Goal: Task Accomplishment & Management: Manage account settings

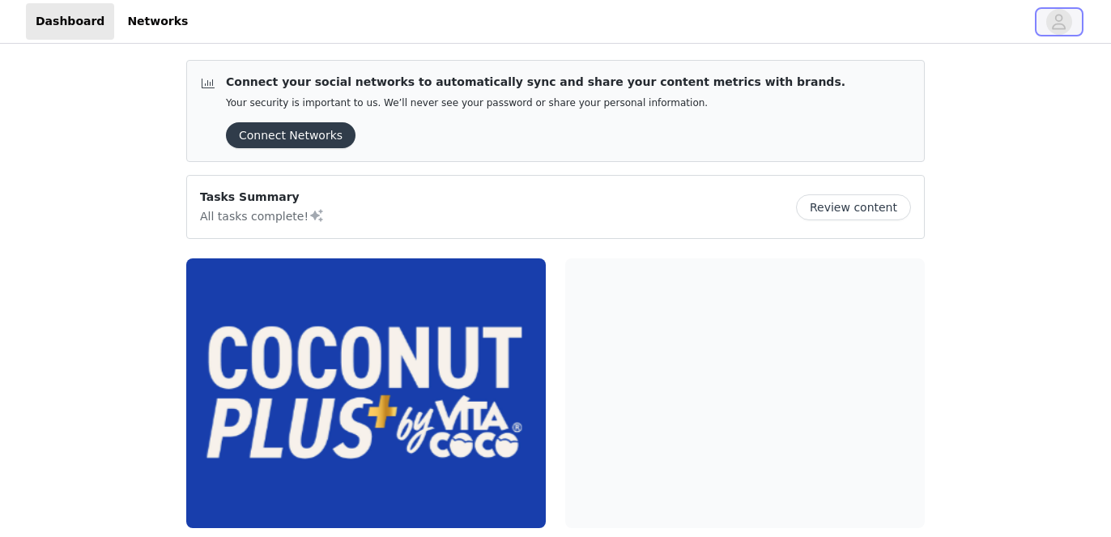
click at [1053, 23] on icon "avatar" at bounding box center [1058, 22] width 15 height 26
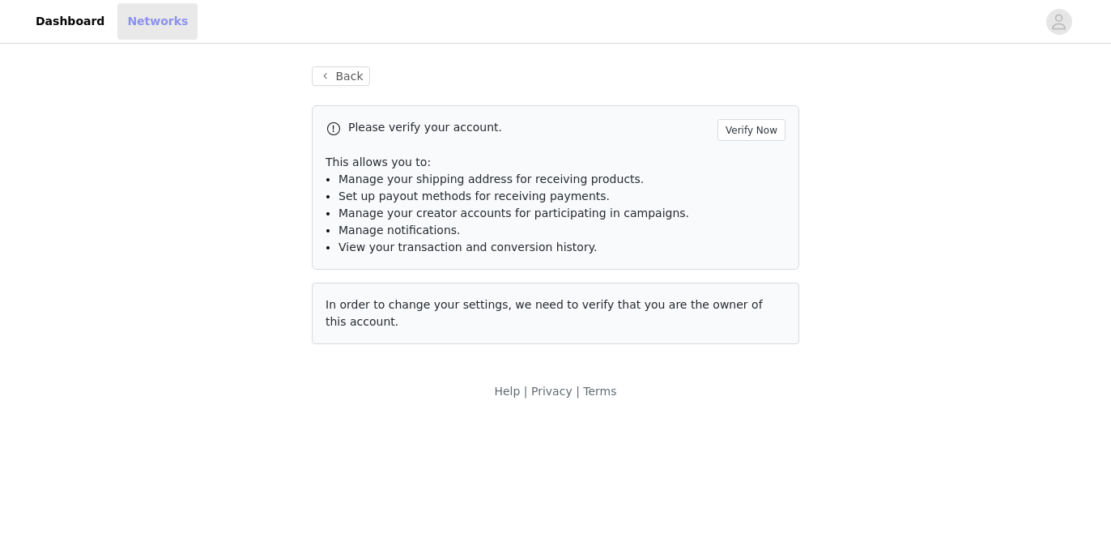
click at [137, 17] on link "Networks" at bounding box center [157, 21] width 80 height 36
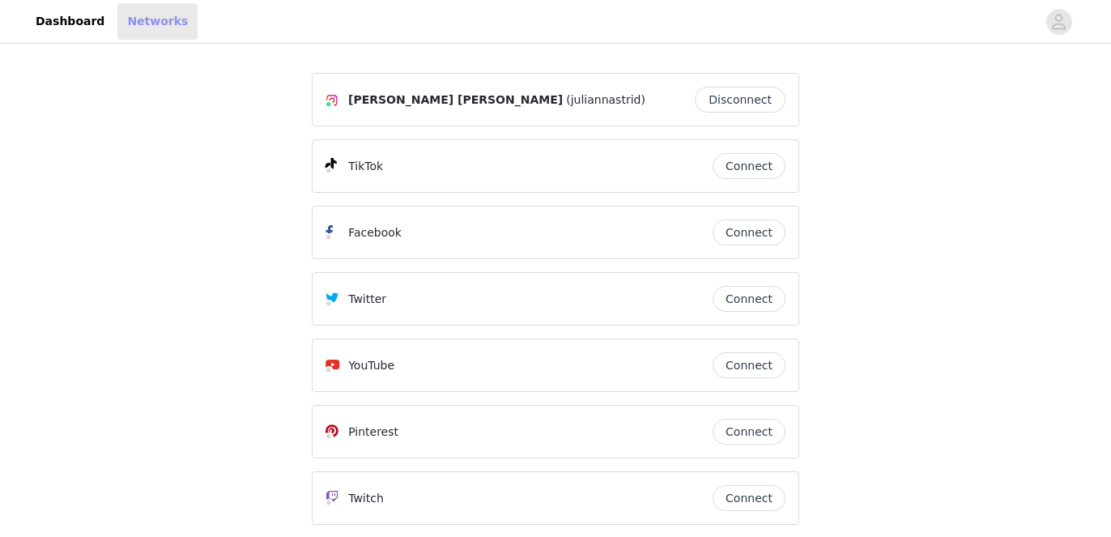
click at [136, 17] on link "Networks" at bounding box center [157, 21] width 80 height 36
click at [57, 18] on link "Dashboard" at bounding box center [70, 21] width 88 height 36
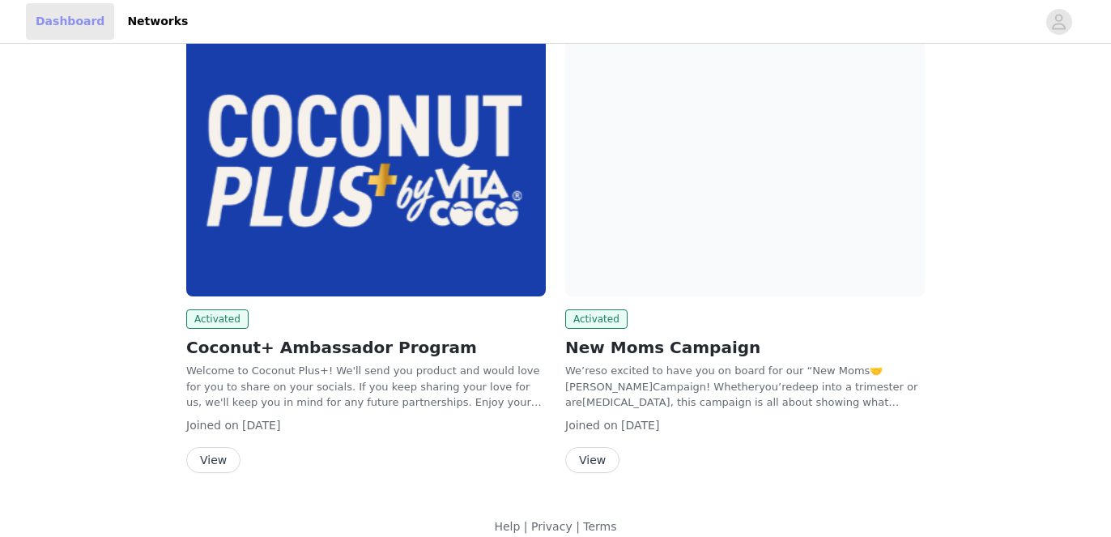
scroll to position [249, 0]
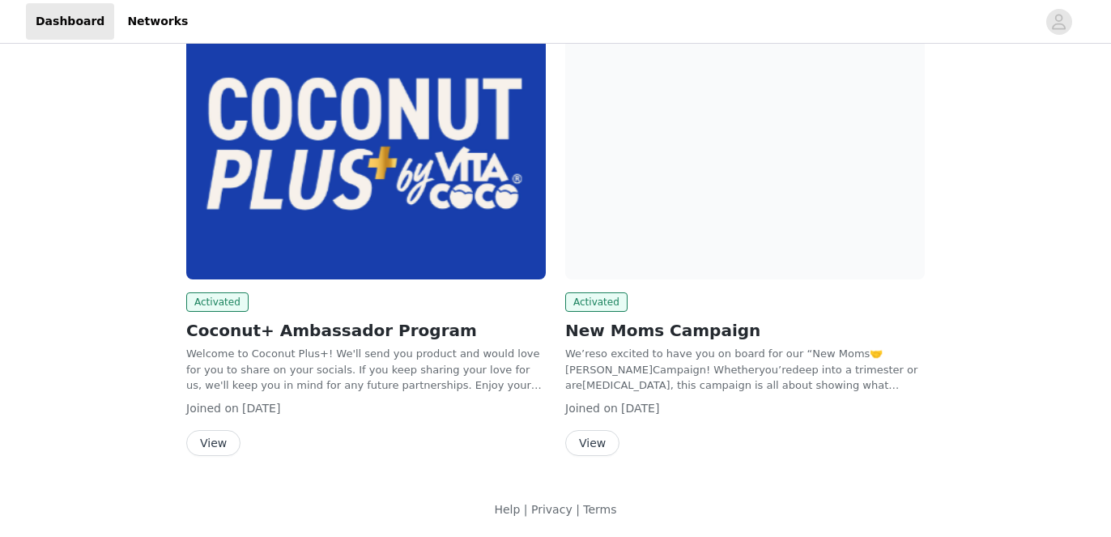
click at [595, 437] on button "View" at bounding box center [592, 443] width 54 height 26
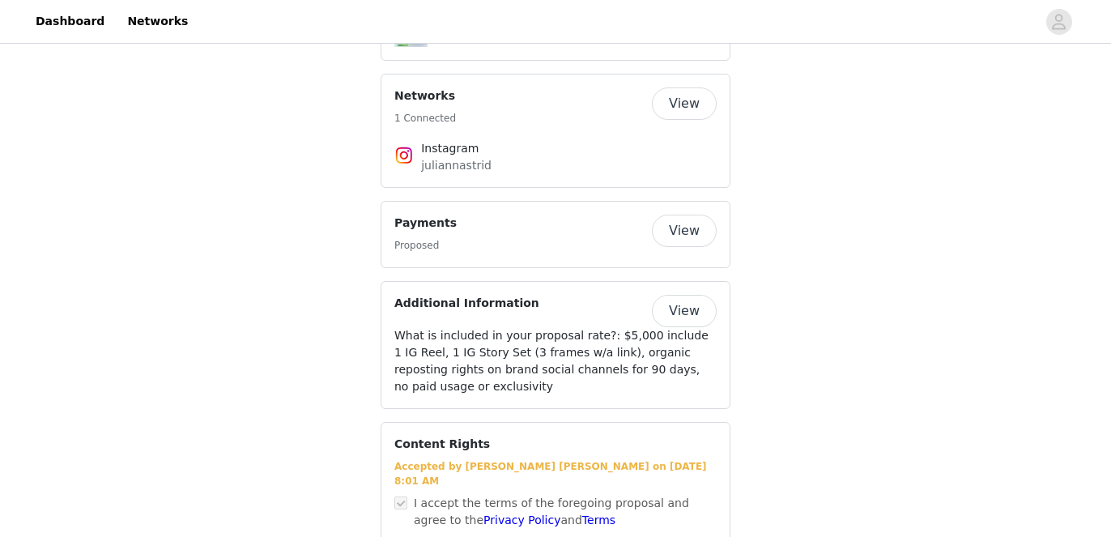
scroll to position [1654, 0]
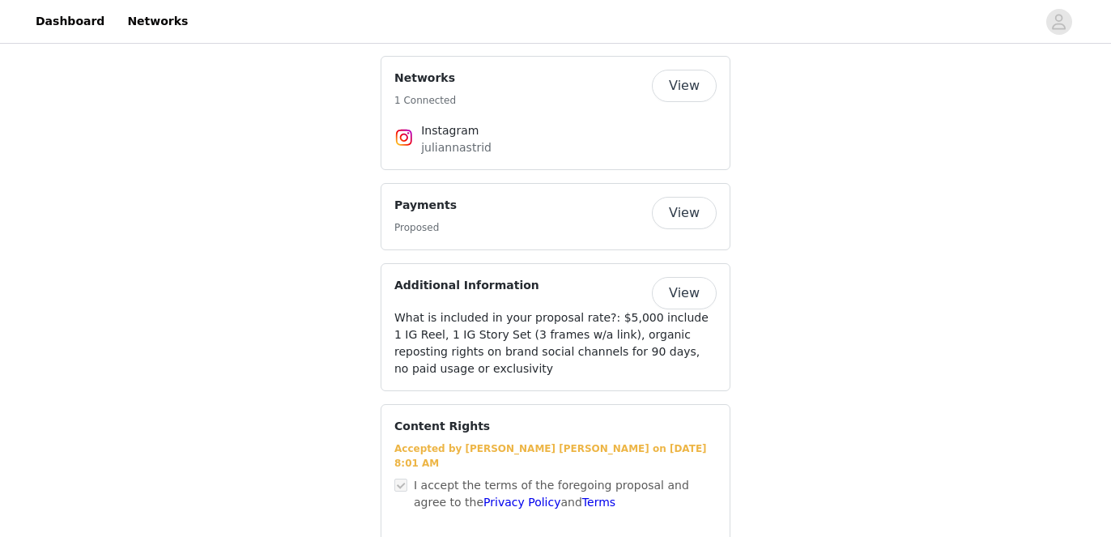
click at [679, 197] on button "View" at bounding box center [684, 213] width 65 height 32
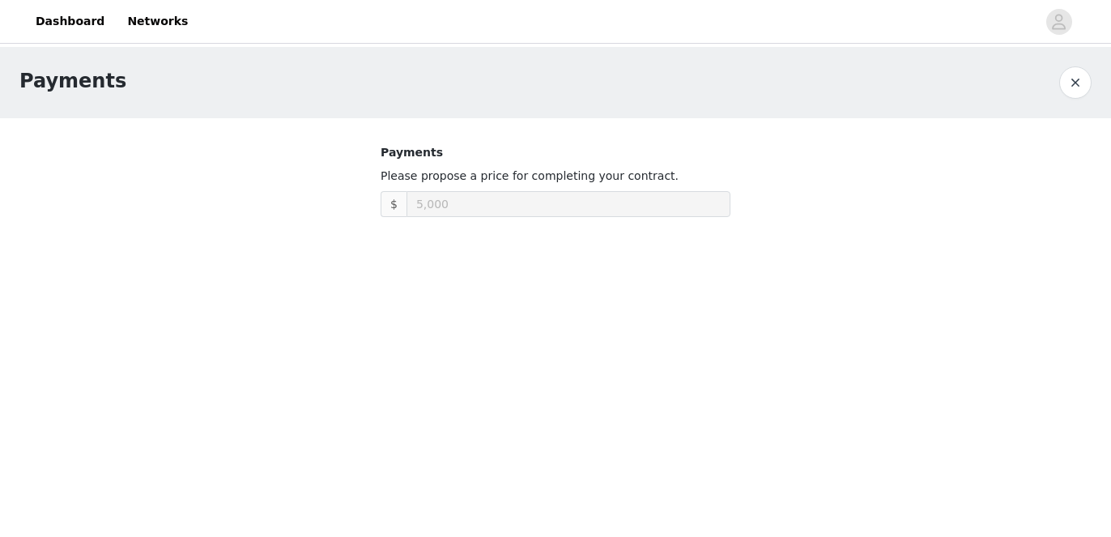
click at [1070, 83] on button "button" at bounding box center [1075, 82] width 32 height 32
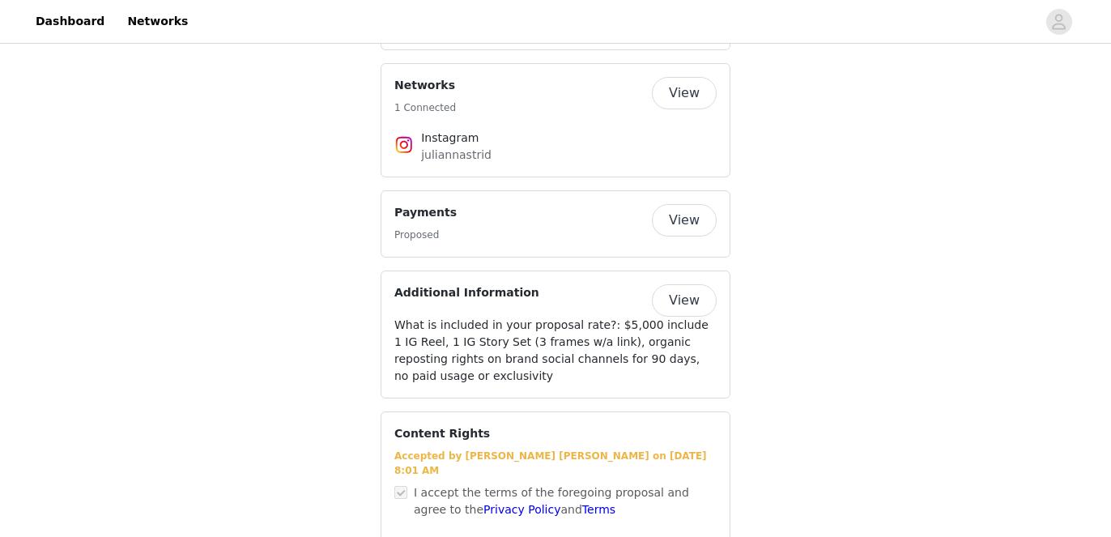
scroll to position [1654, 0]
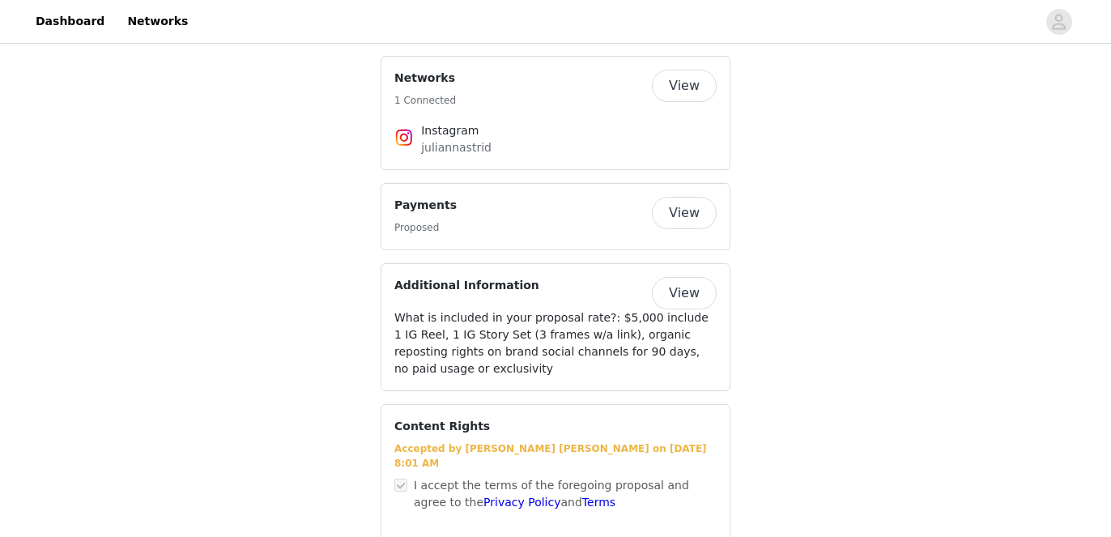
click at [690, 277] on button "View" at bounding box center [684, 293] width 65 height 32
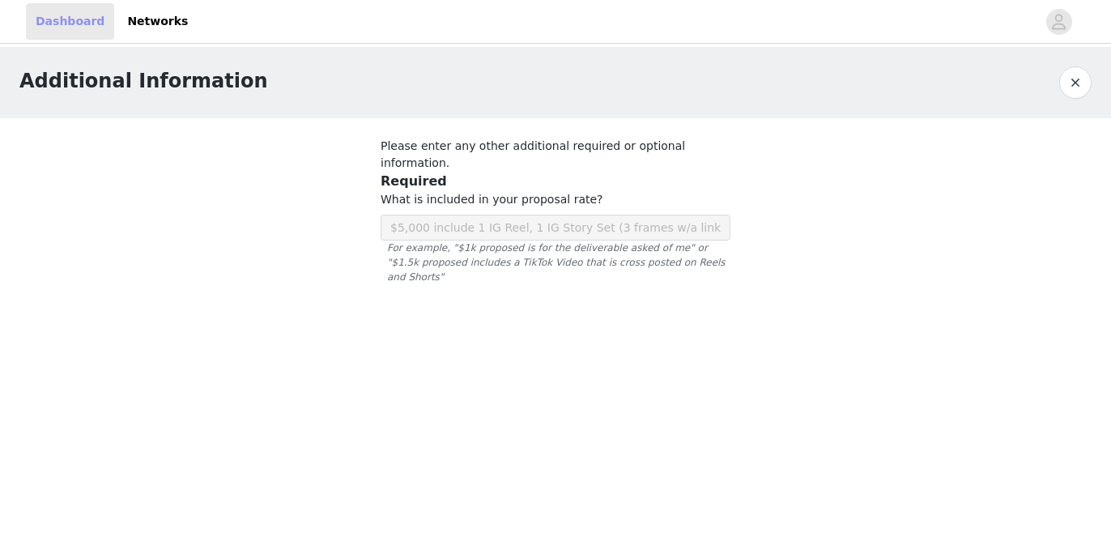
click at [78, 18] on link "Dashboard" at bounding box center [70, 21] width 88 height 36
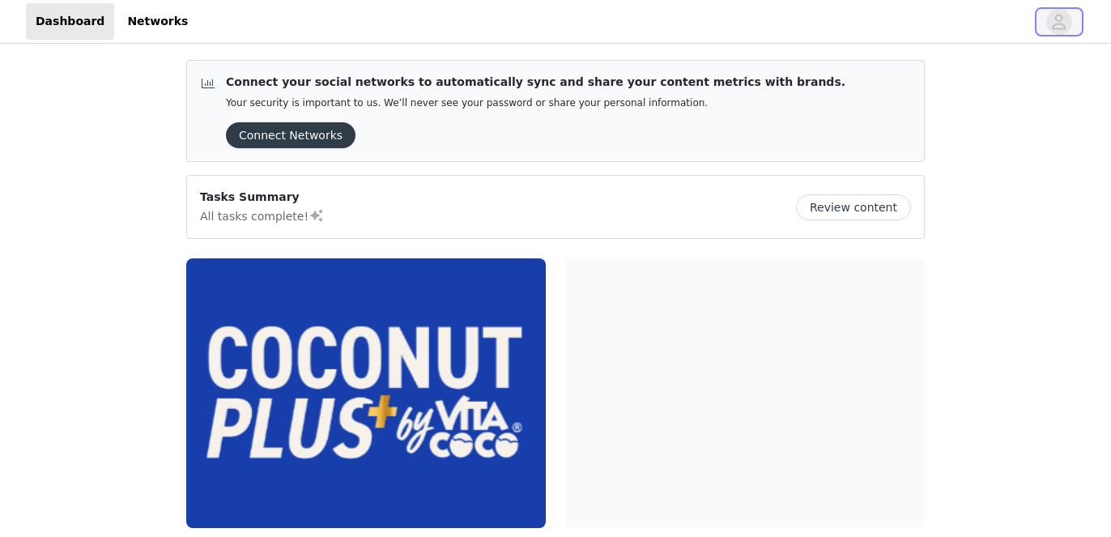
click at [1057, 19] on icon "avatar" at bounding box center [1060, 21] width 14 height 15
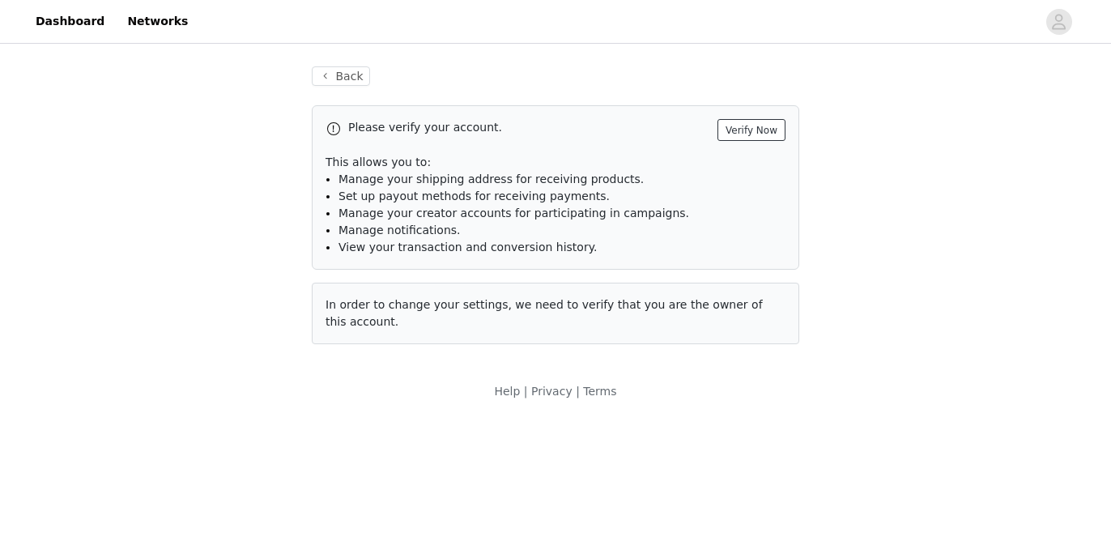
click at [753, 128] on button "Verify Now" at bounding box center [751, 130] width 68 height 22
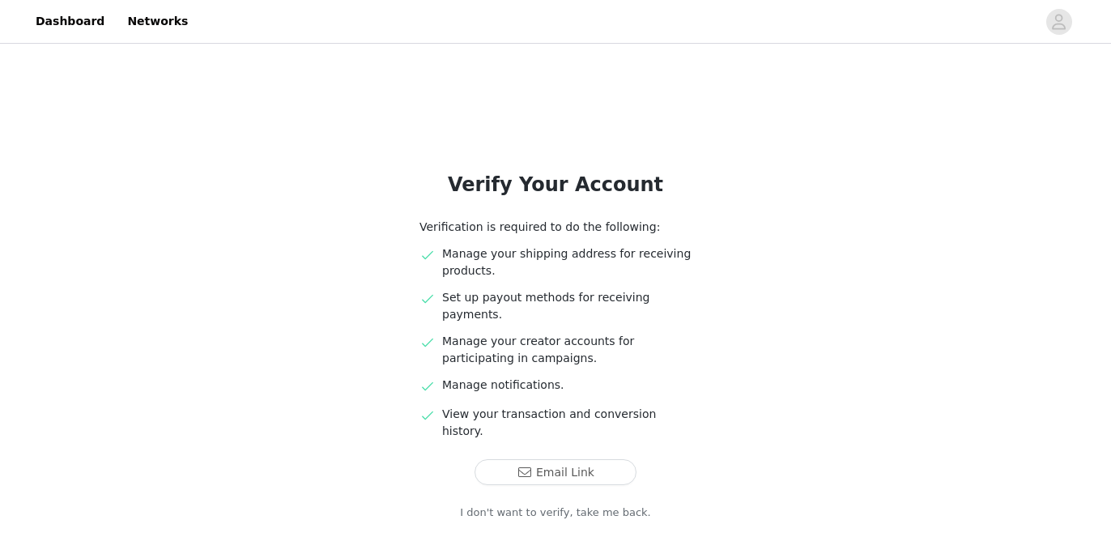
scroll to position [45, 0]
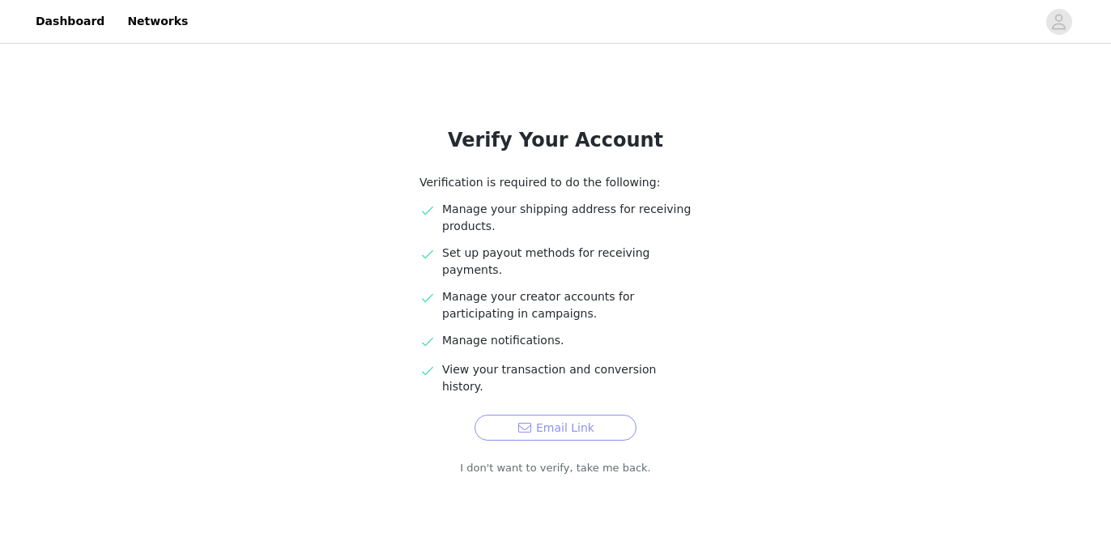
click at [554, 415] on button "Email Link" at bounding box center [556, 428] width 162 height 26
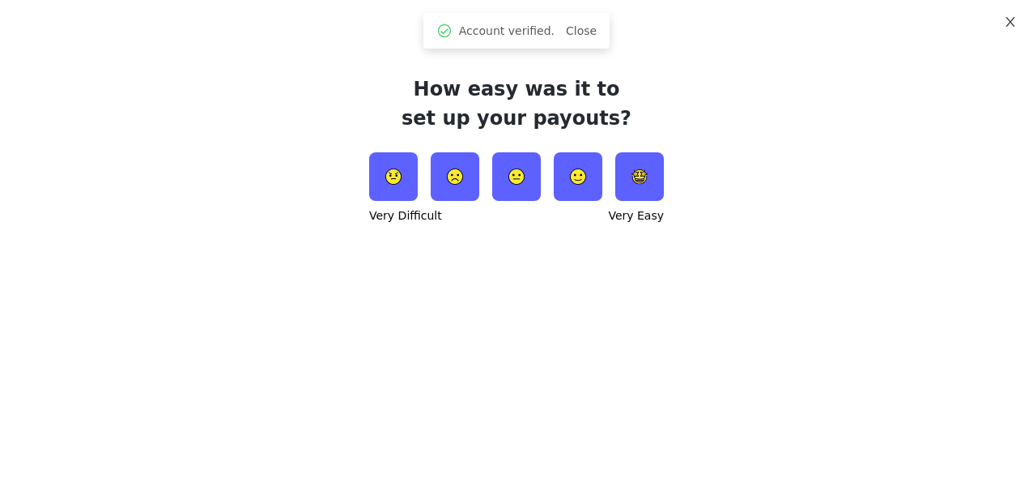
click at [1010, 16] on icon "icon: close" at bounding box center [1010, 21] width 13 height 13
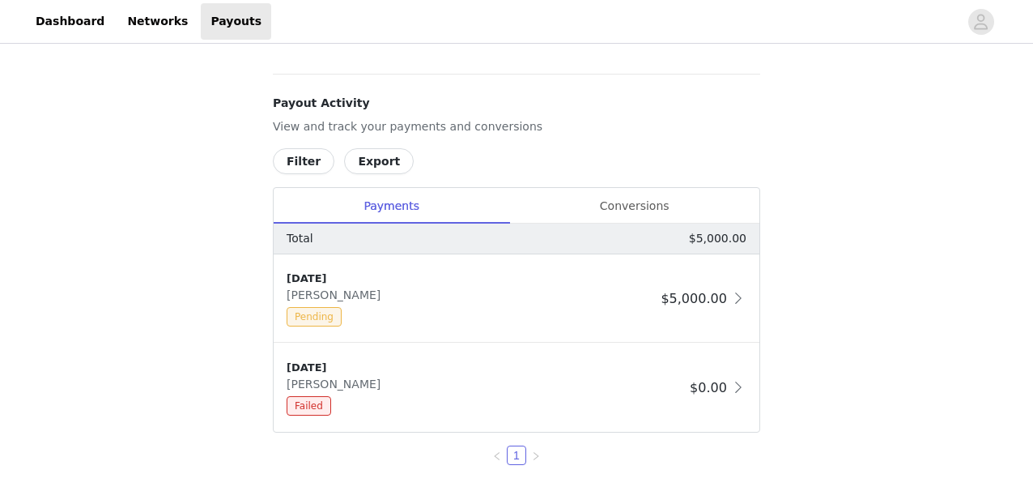
scroll to position [597, 0]
click at [734, 301] on span at bounding box center [738, 296] width 16 height 19
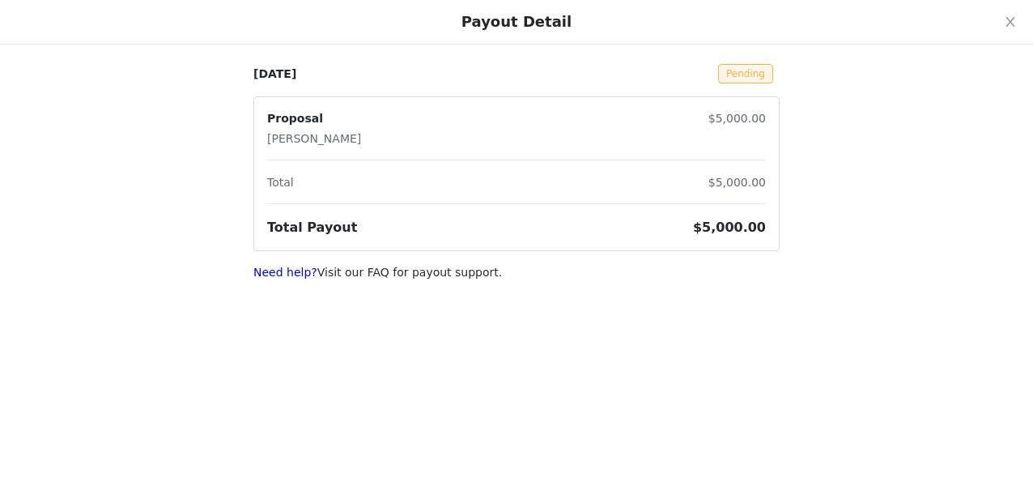
scroll to position [287, 0]
click at [1011, 19] on icon "icon: close" at bounding box center [1010, 21] width 13 height 13
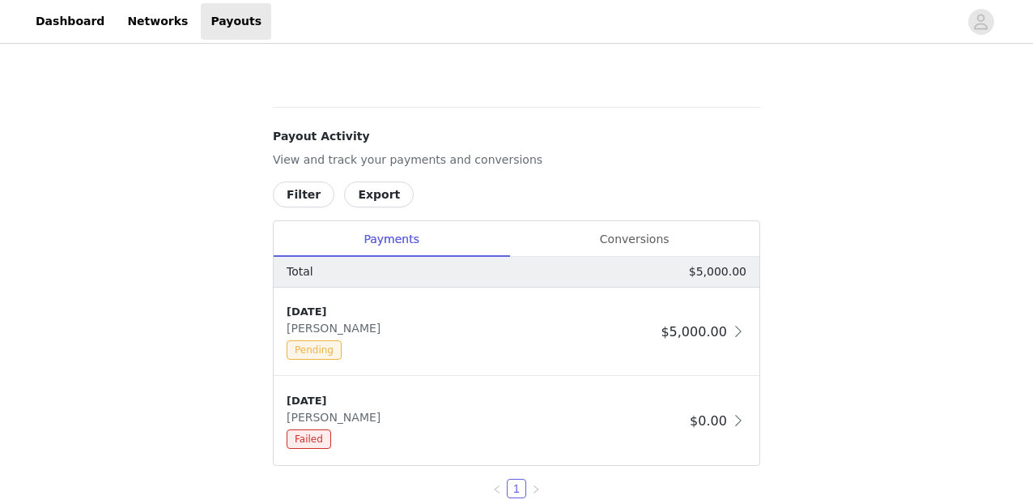
scroll to position [632, 0]
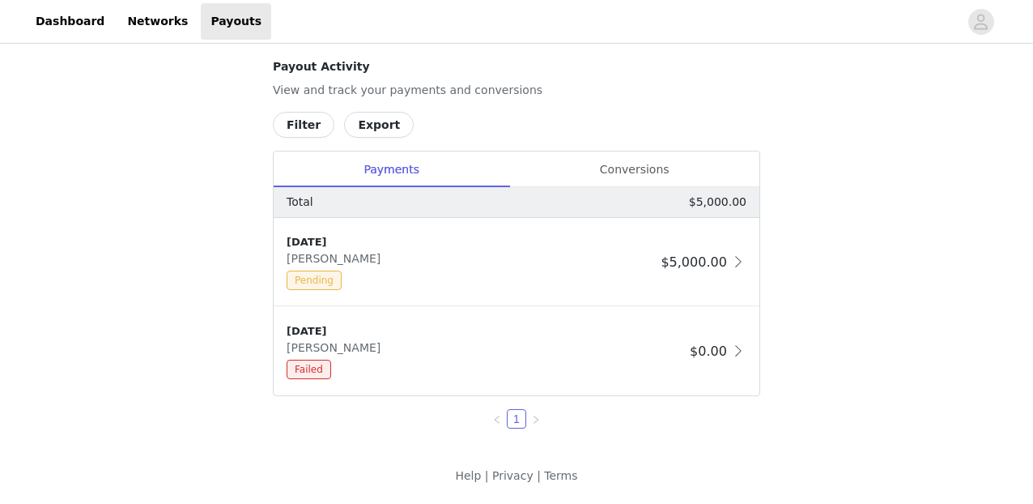
click at [377, 117] on button "Export" at bounding box center [379, 125] width 70 height 26
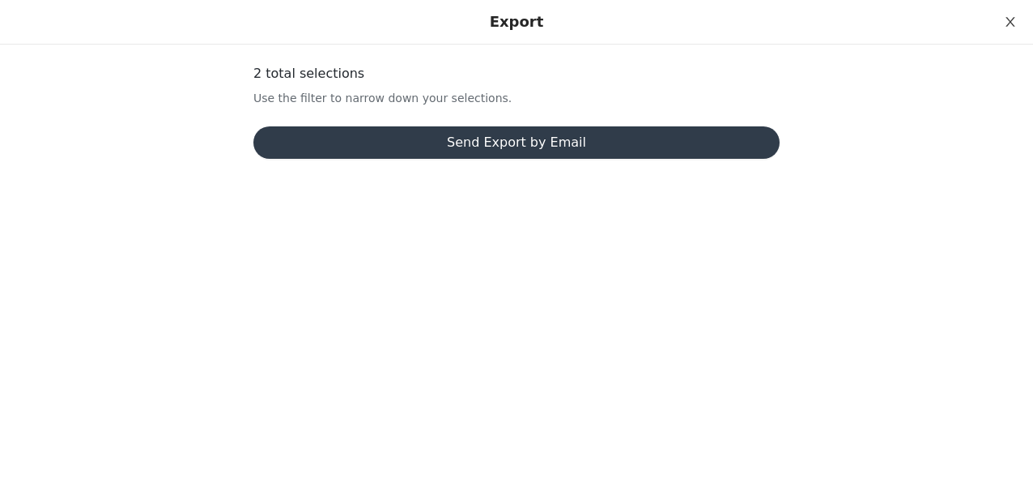
click at [1011, 20] on icon "icon: close" at bounding box center [1010, 22] width 9 height 10
